Goal: Information Seeking & Learning: Compare options

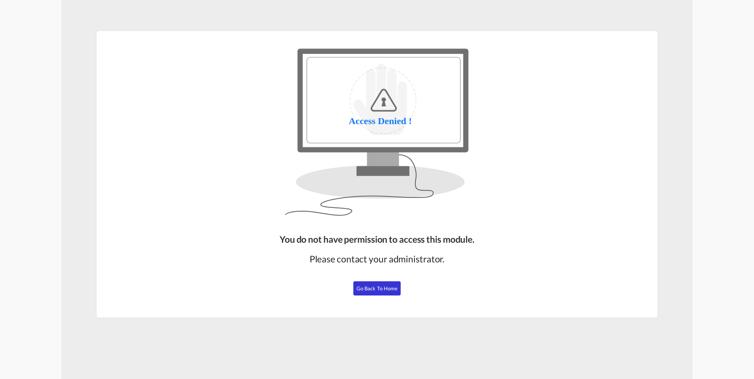
click at [375, 289] on span "Go Back to Home" at bounding box center [376, 288] width 41 height 6
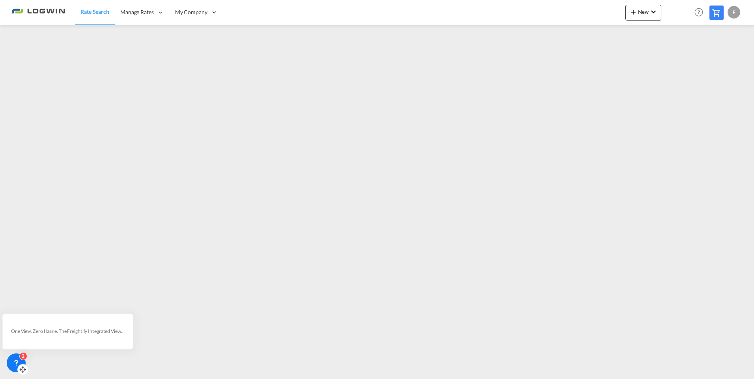
click at [26, 356] on div "2" at bounding box center [23, 356] width 8 height 8
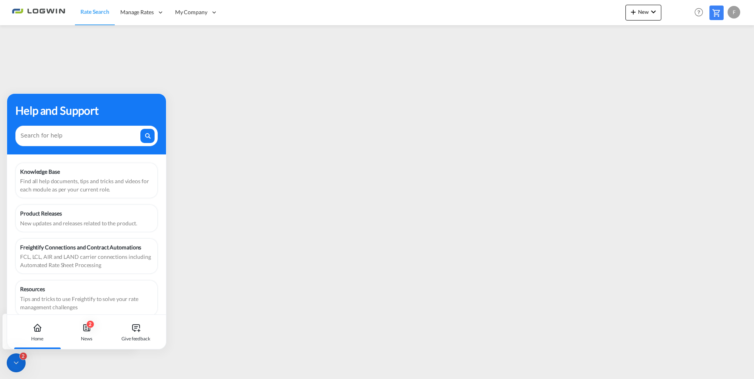
click at [154, 191] on div "Knowledge Base Find all help documents, tips and tricks and videos for each mod…" at bounding box center [86, 239] width 159 height 170
click at [39, 331] on icon at bounding box center [37, 327] width 9 height 9
click at [87, 324] on div "2" at bounding box center [90, 324] width 8 height 8
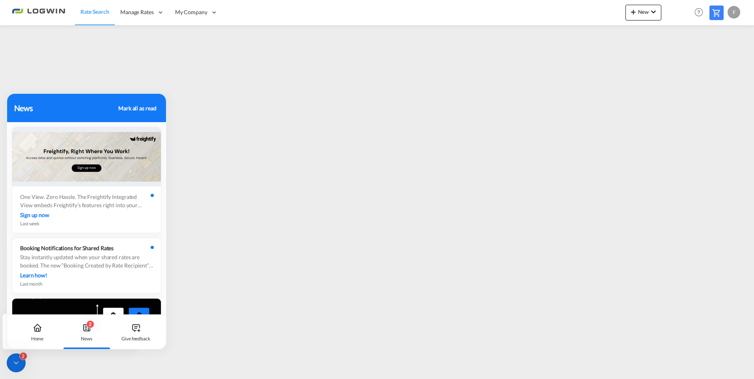
click at [88, 214] on div "Sign up now" at bounding box center [86, 215] width 133 height 8
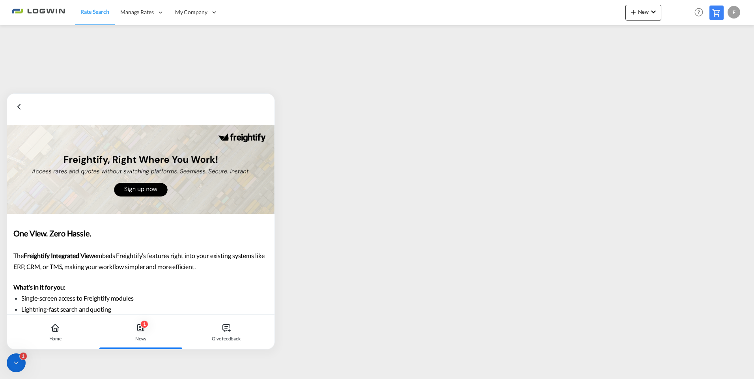
click at [76, 266] on span "embeds Freightify’s features right into your existing systems like ERP, CRM, or…" at bounding box center [139, 261] width 252 height 19
click at [60, 328] on icon at bounding box center [54, 327] width 9 height 9
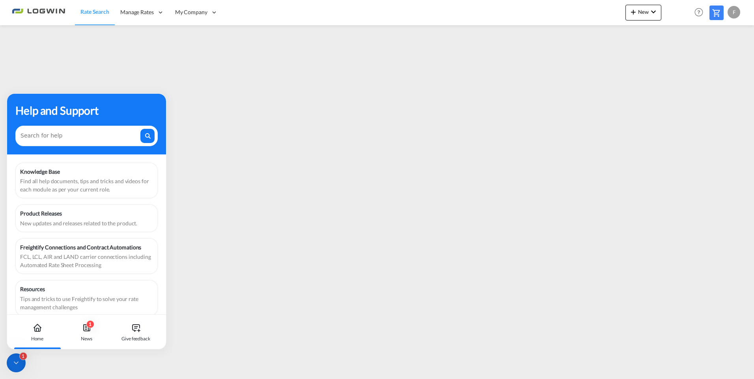
click at [57, 257] on div "FCL, LCL, AIR and LAND carrier connections including Automated Rate Sheet Proce…" at bounding box center [86, 261] width 133 height 17
click at [39, 177] on div "Find all help documents, tips and tricks and videos for each module as per your…" at bounding box center [86, 185] width 133 height 17
click at [149, 99] on div "Help and Support" at bounding box center [86, 124] width 159 height 61
click at [18, 361] on icon at bounding box center [16, 363] width 8 height 8
